Goal: Information Seeking & Learning: Check status

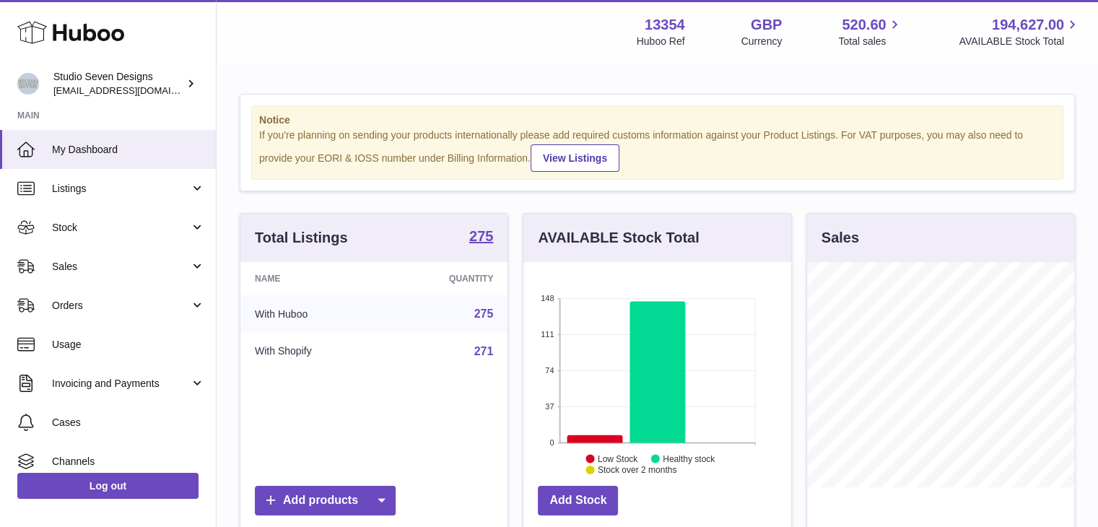
scroll to position [225, 268]
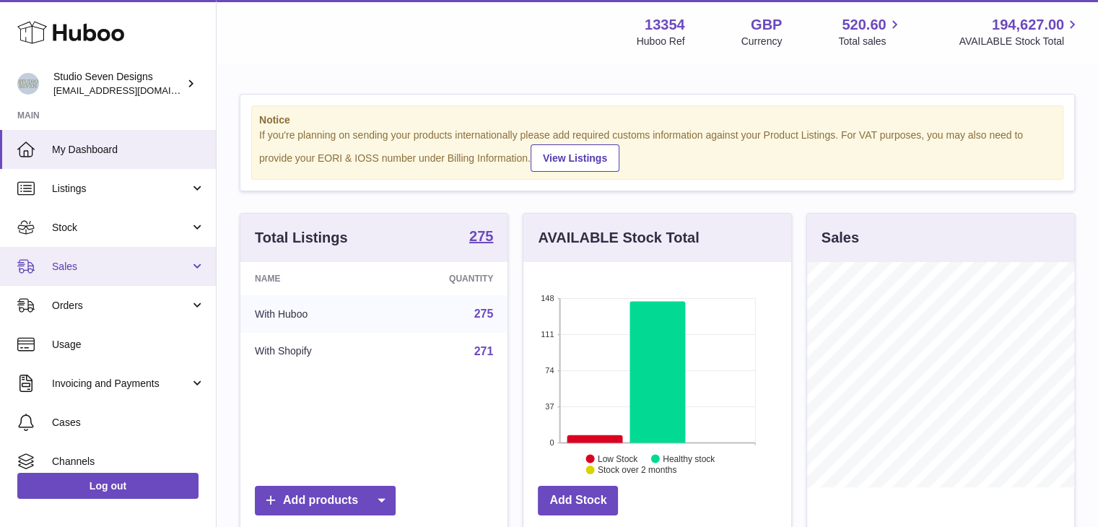
click at [180, 271] on span "Sales" at bounding box center [121, 267] width 138 height 14
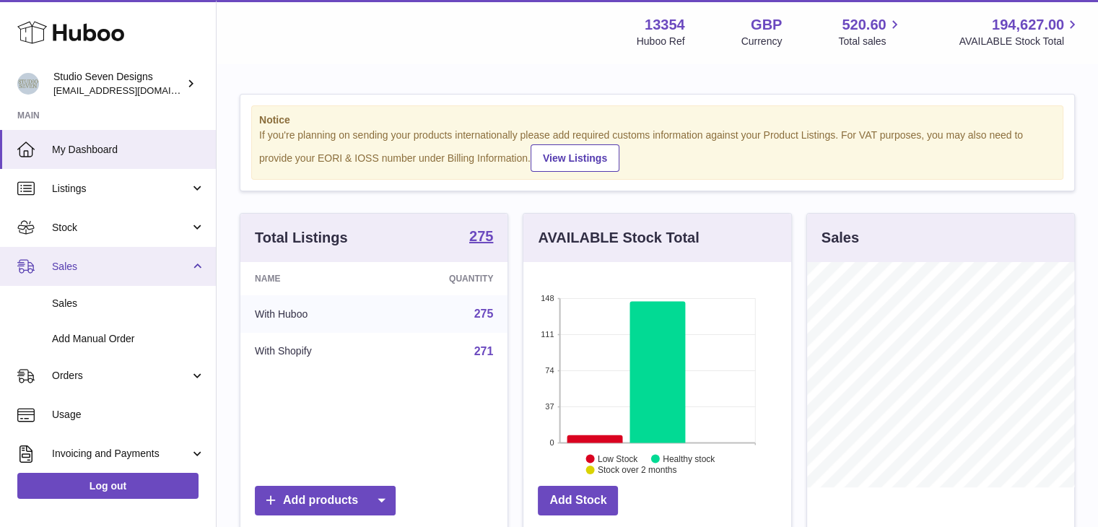
click at [180, 271] on span "Sales" at bounding box center [121, 267] width 138 height 14
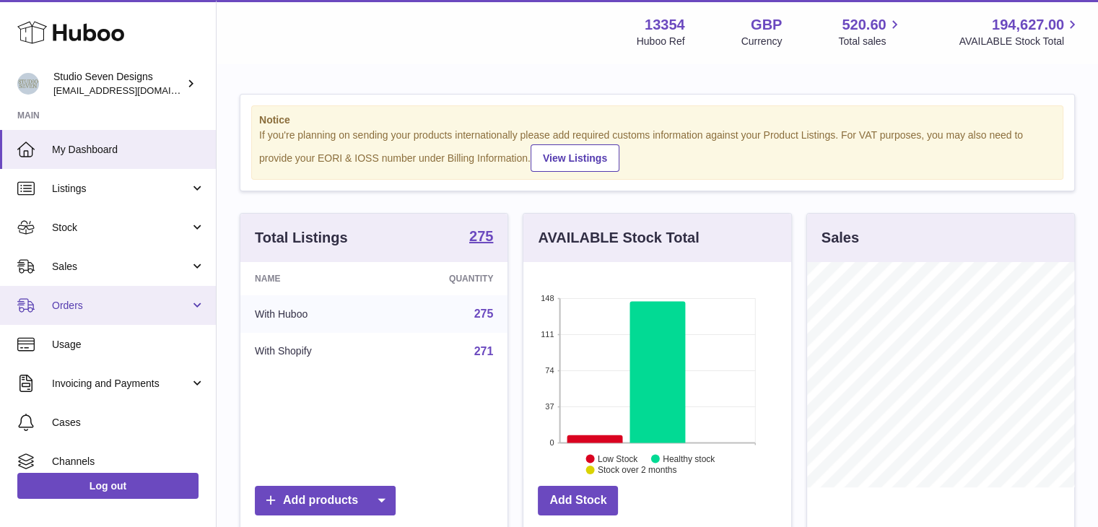
click at [196, 295] on link "Orders" at bounding box center [108, 305] width 216 height 39
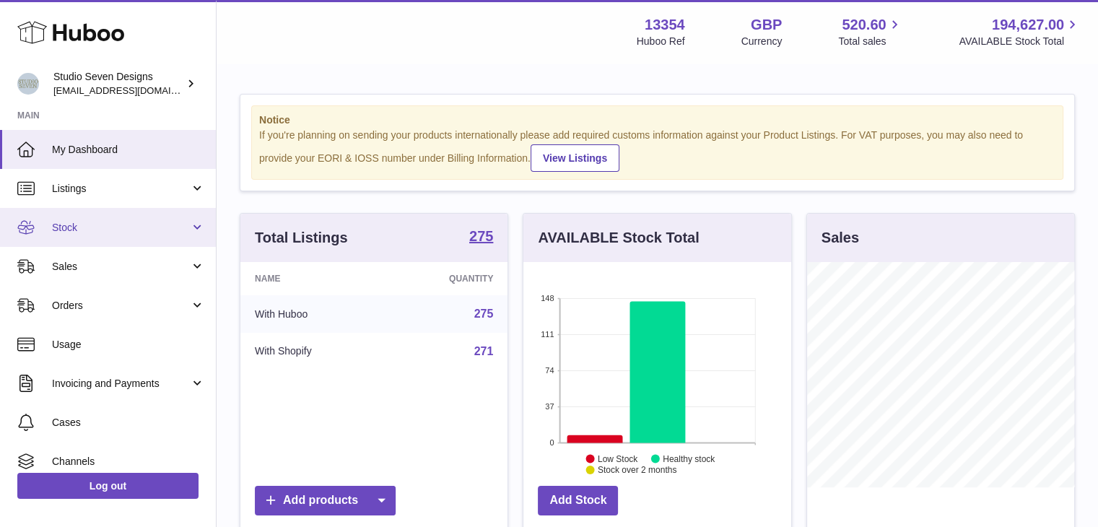
click at [196, 229] on link "Stock" at bounding box center [108, 227] width 216 height 39
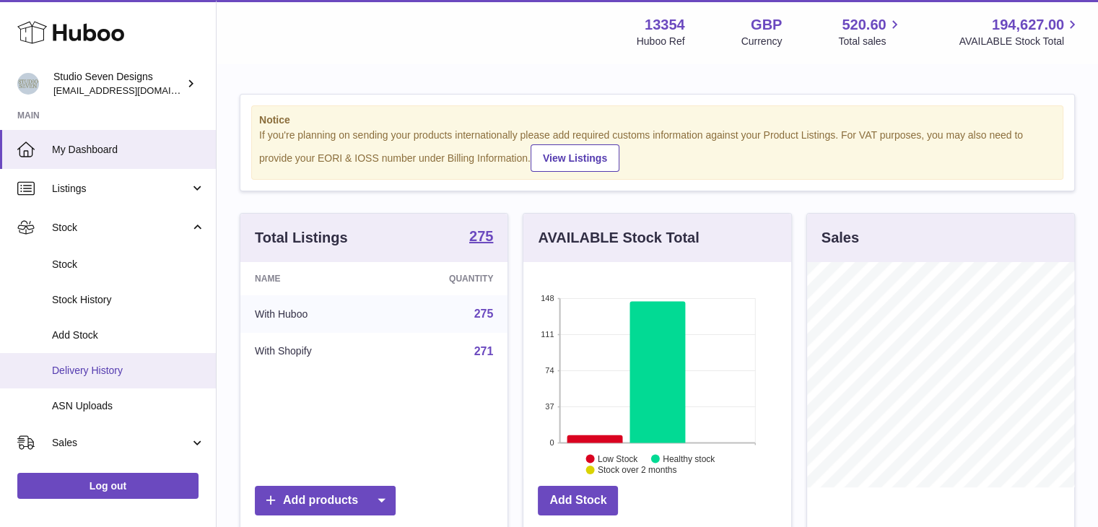
click at [121, 375] on span "Delivery History" at bounding box center [128, 371] width 153 height 14
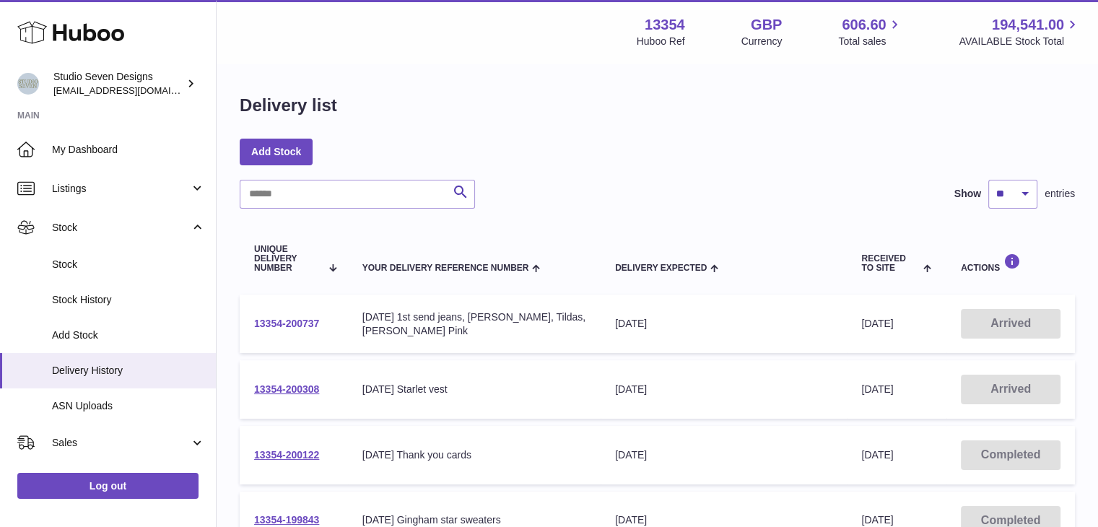
click at [277, 326] on link "13354-200737" at bounding box center [286, 324] width 65 height 12
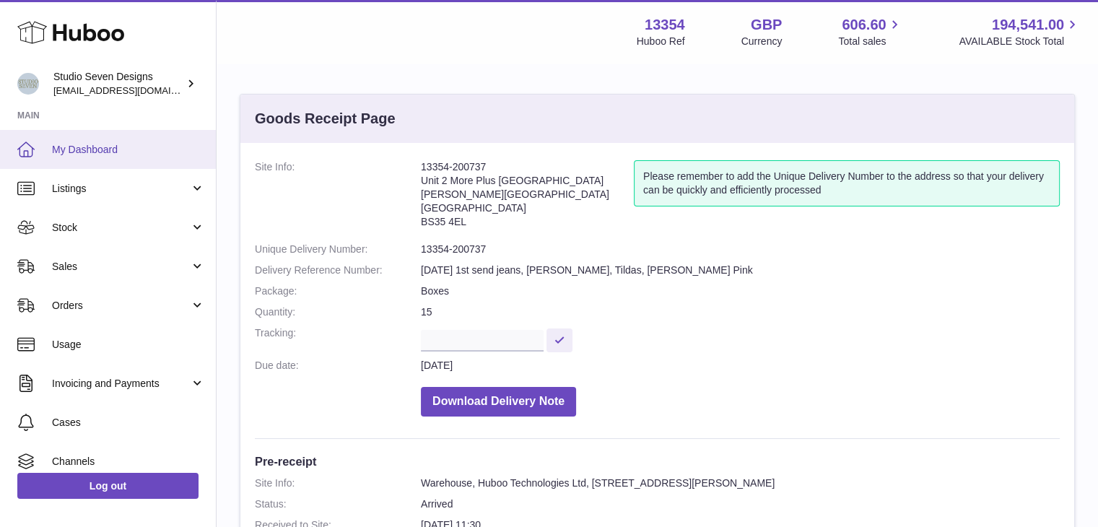
click at [73, 145] on span "My Dashboard" at bounding box center [128, 150] width 153 height 14
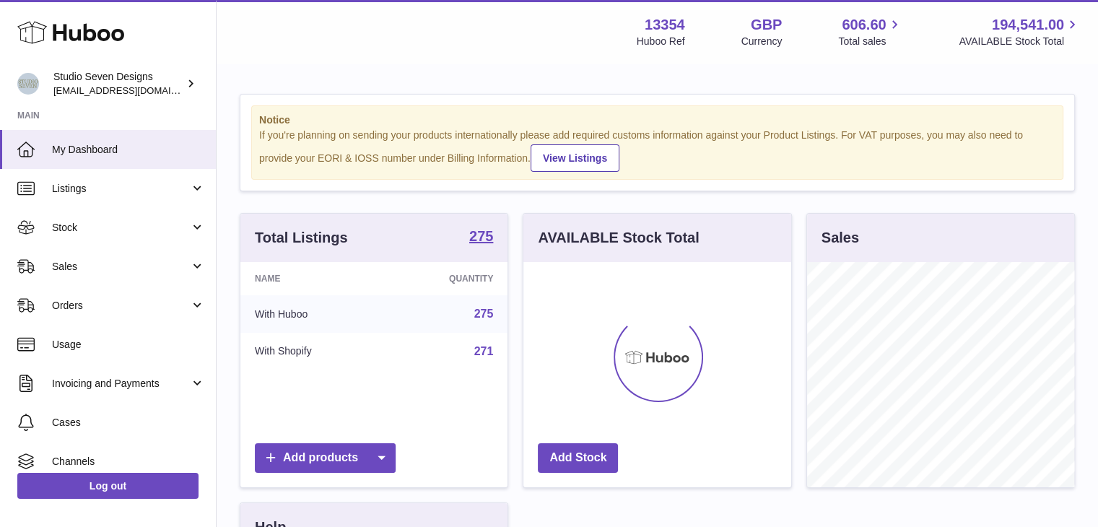
scroll to position [225, 268]
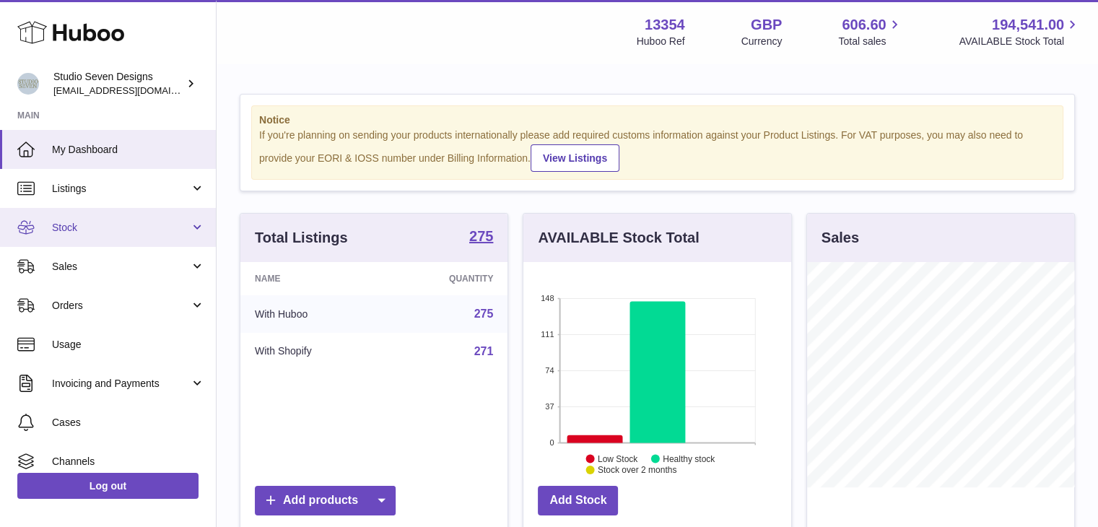
click at [183, 238] on link "Stock" at bounding box center [108, 227] width 216 height 39
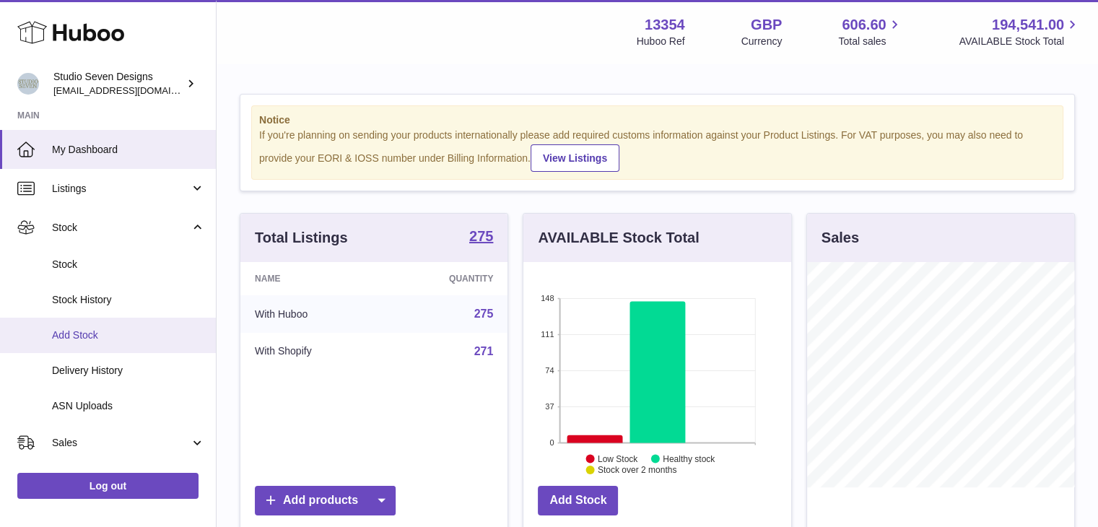
click at [87, 341] on span "Add Stock" at bounding box center [128, 335] width 153 height 14
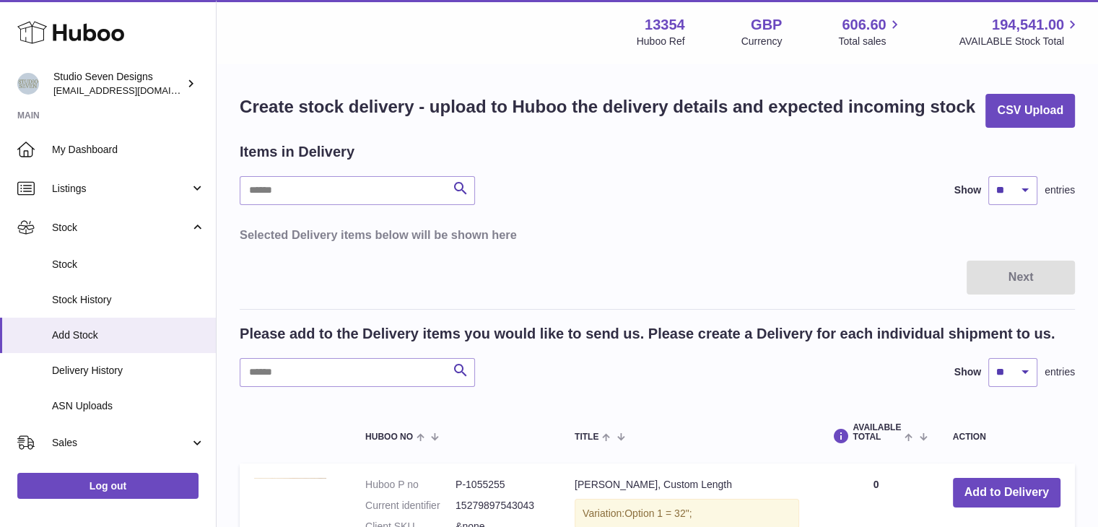
scroll to position [257, 0]
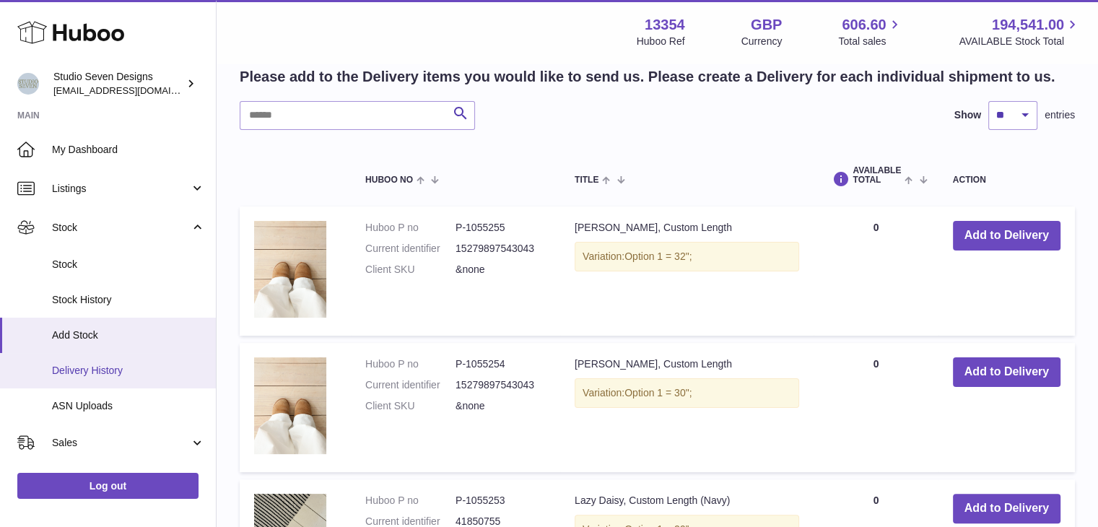
click at [111, 371] on span "Delivery History" at bounding box center [128, 371] width 153 height 14
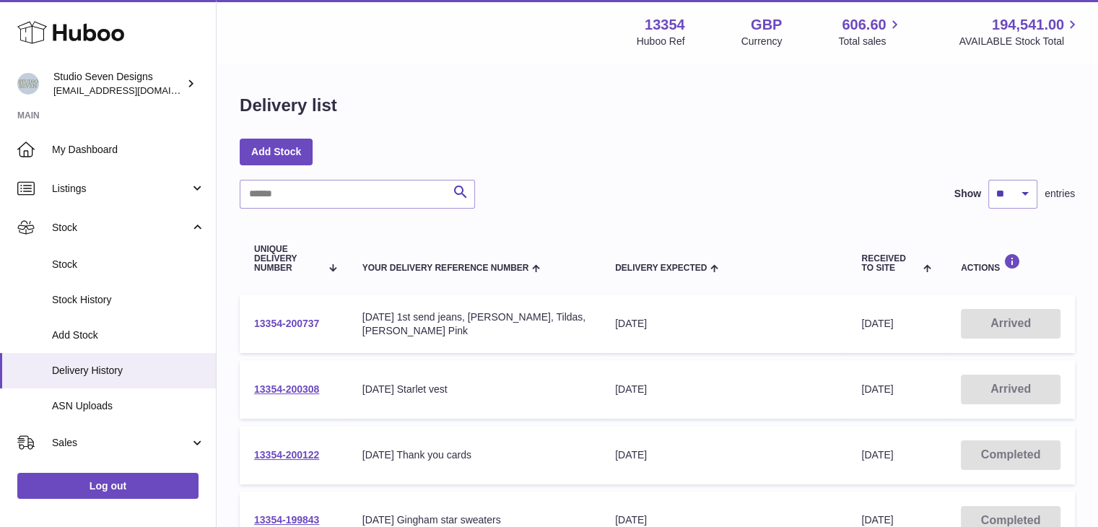
click at [276, 321] on link "13354-200737" at bounding box center [286, 324] width 65 height 12
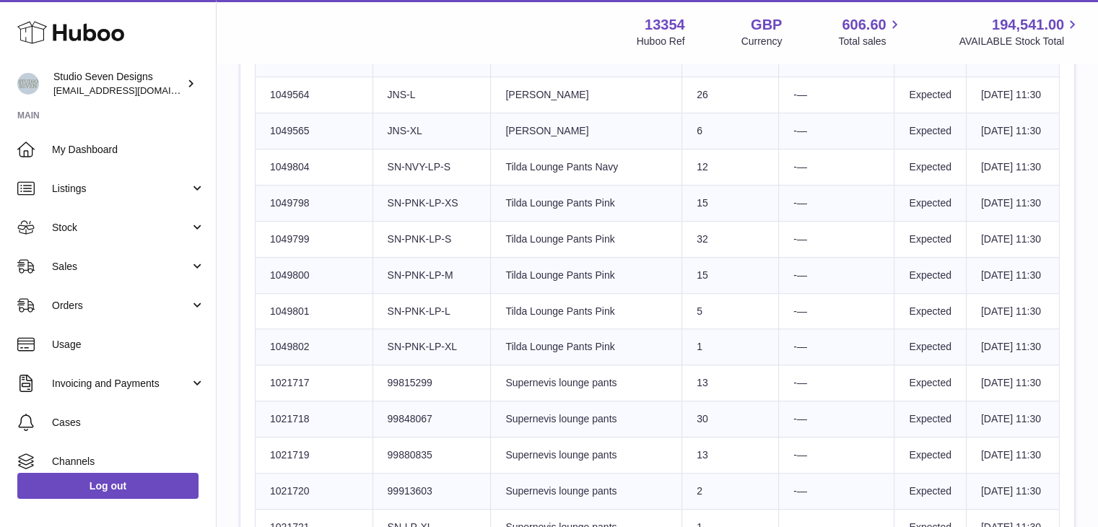
scroll to position [782, 0]
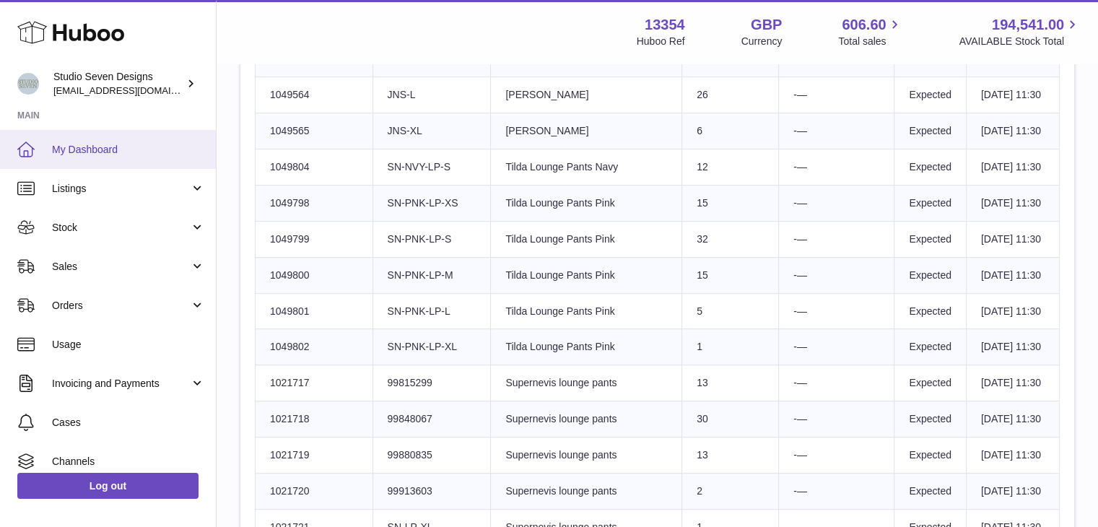
click at [106, 162] on link "My Dashboard" at bounding box center [108, 149] width 216 height 39
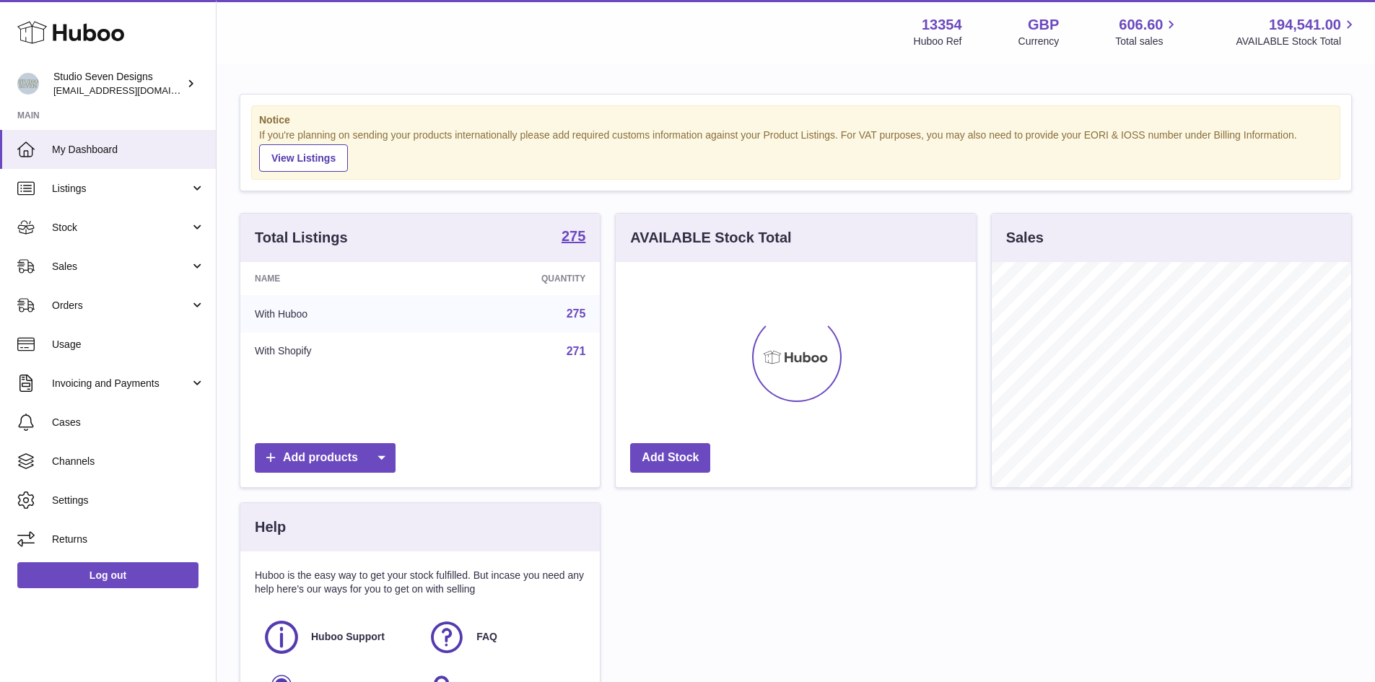
scroll to position [225, 360]
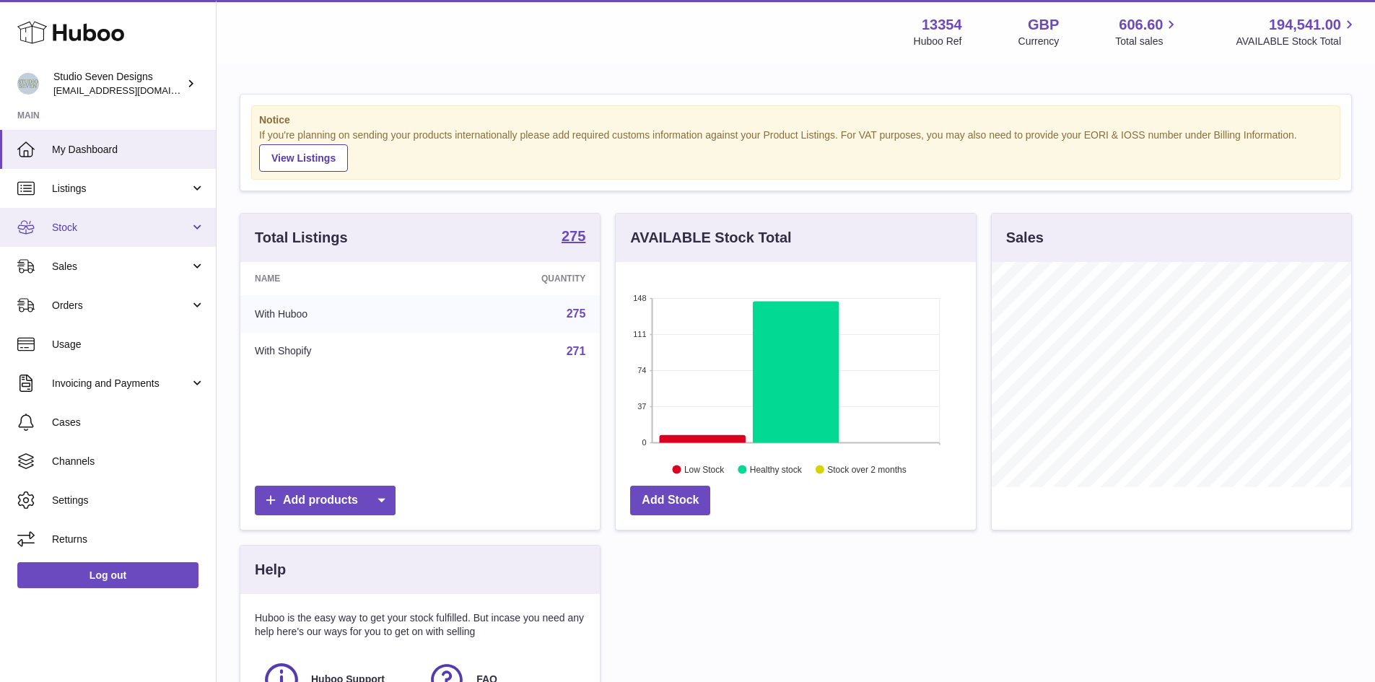
click at [139, 233] on span "Stock" at bounding box center [121, 228] width 138 height 14
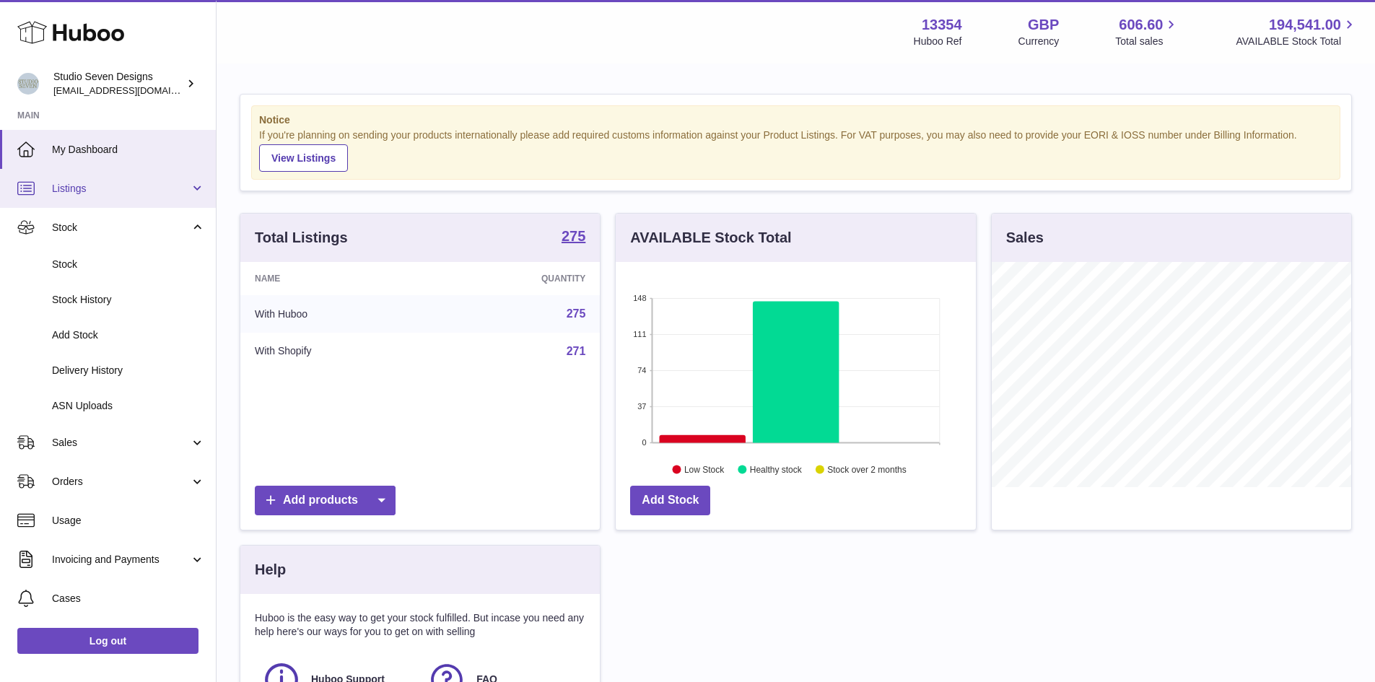
click at [141, 189] on span "Listings" at bounding box center [121, 189] width 138 height 14
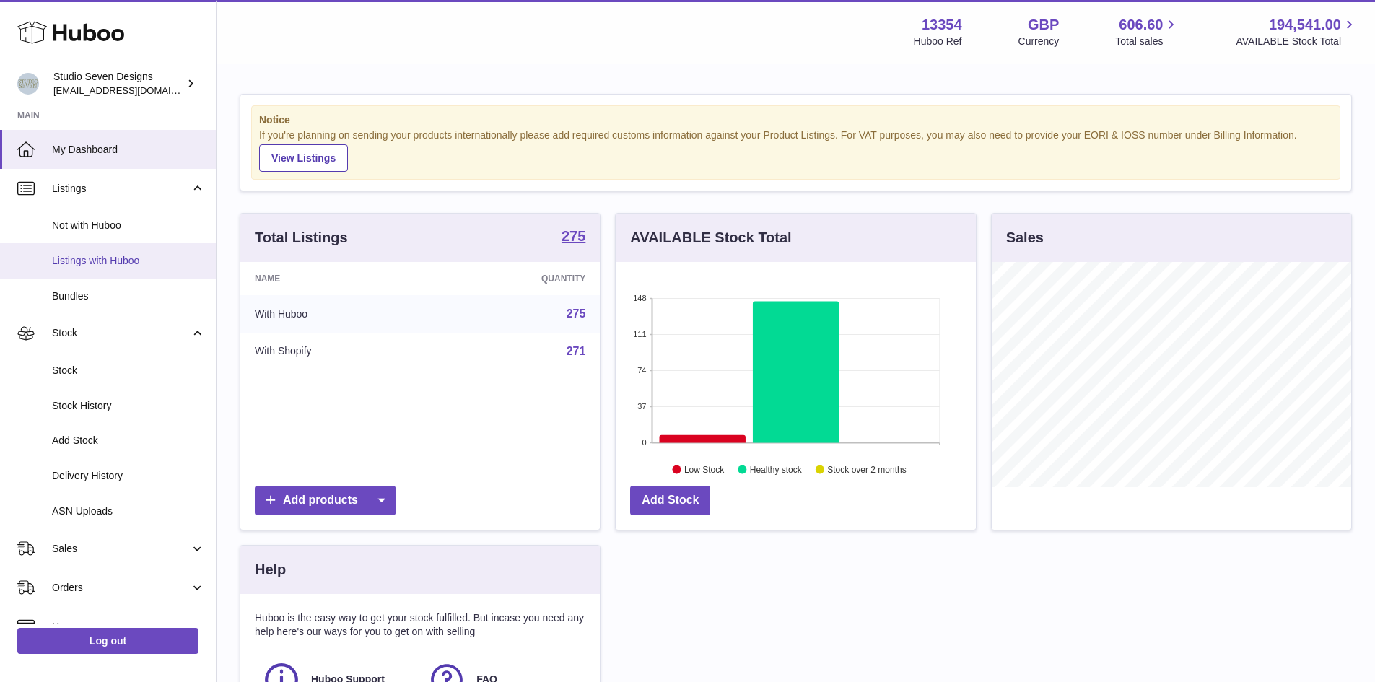
click at [147, 250] on link "Listings with Huboo" at bounding box center [108, 260] width 216 height 35
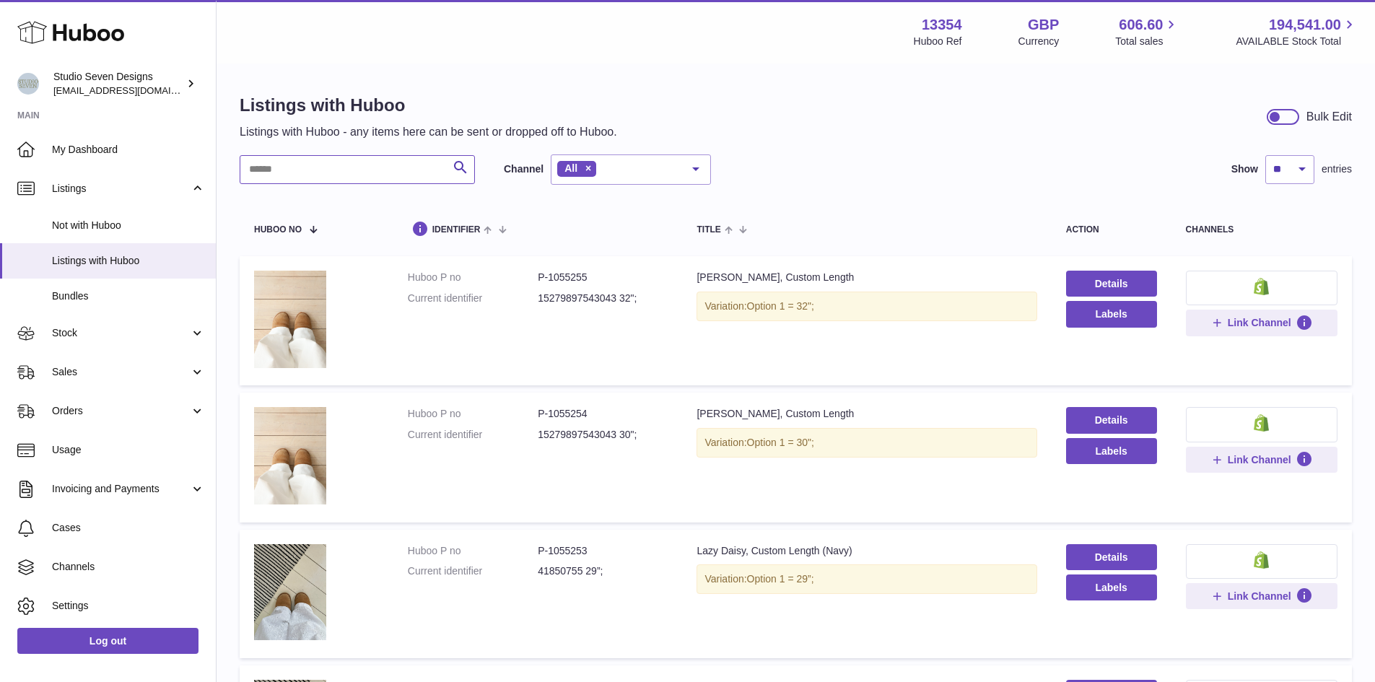
click at [341, 167] on input "text" at bounding box center [357, 169] width 235 height 29
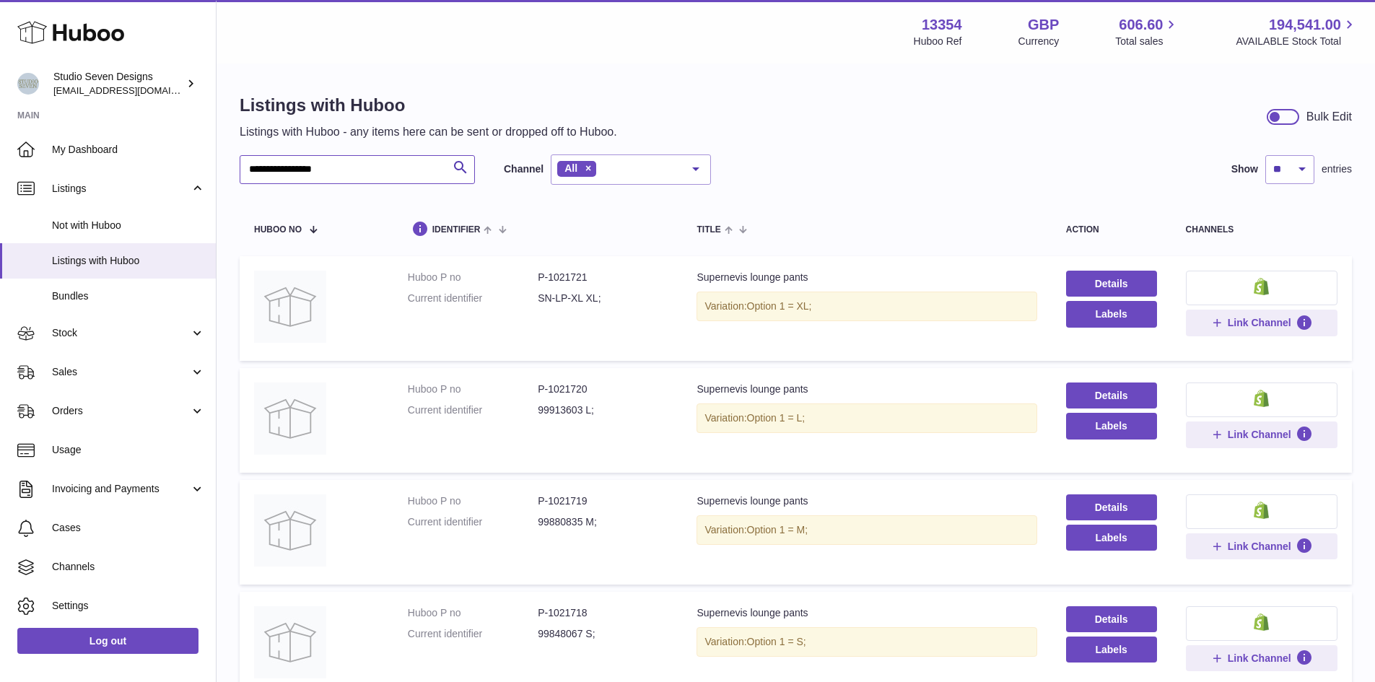
click at [355, 172] on input "**********" at bounding box center [357, 169] width 235 height 29
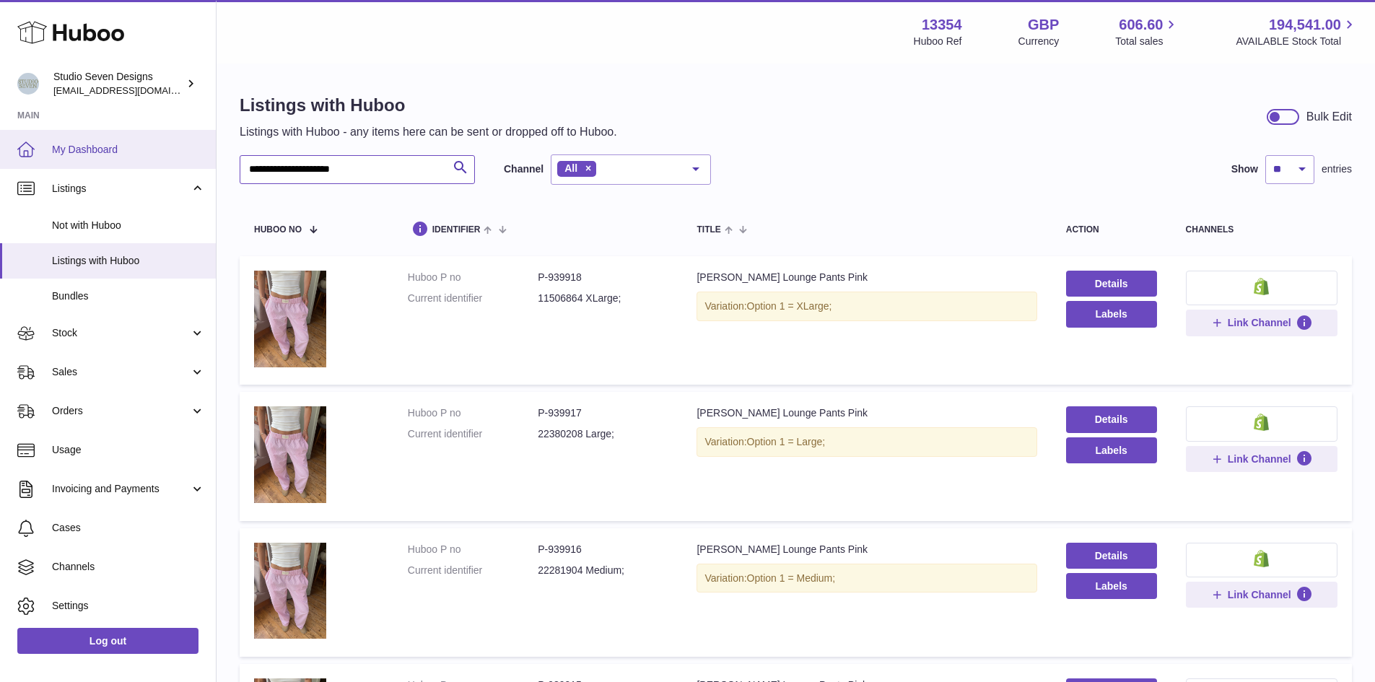
type input "**********"
click at [130, 153] on span "My Dashboard" at bounding box center [128, 150] width 153 height 14
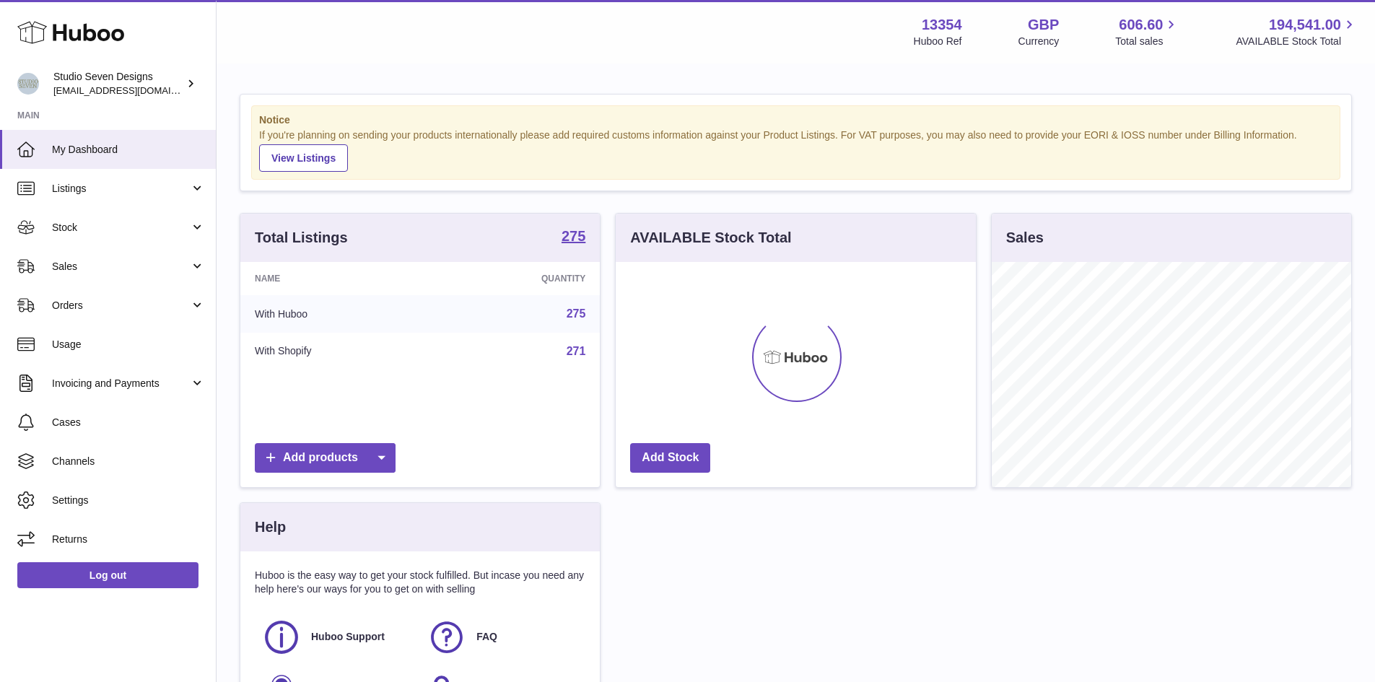
scroll to position [225, 360]
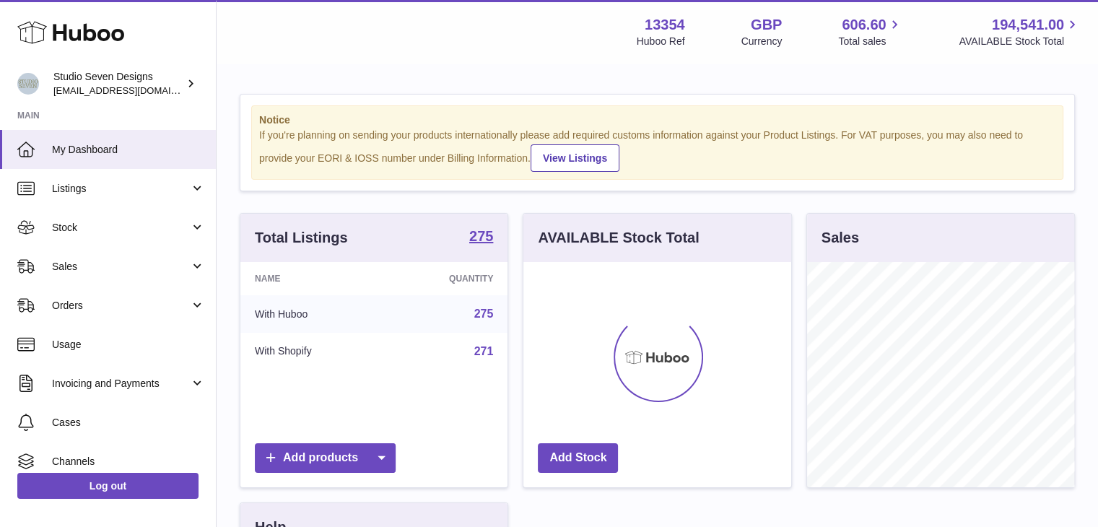
scroll to position [225, 268]
